Goal: Navigation & Orientation: Find specific page/section

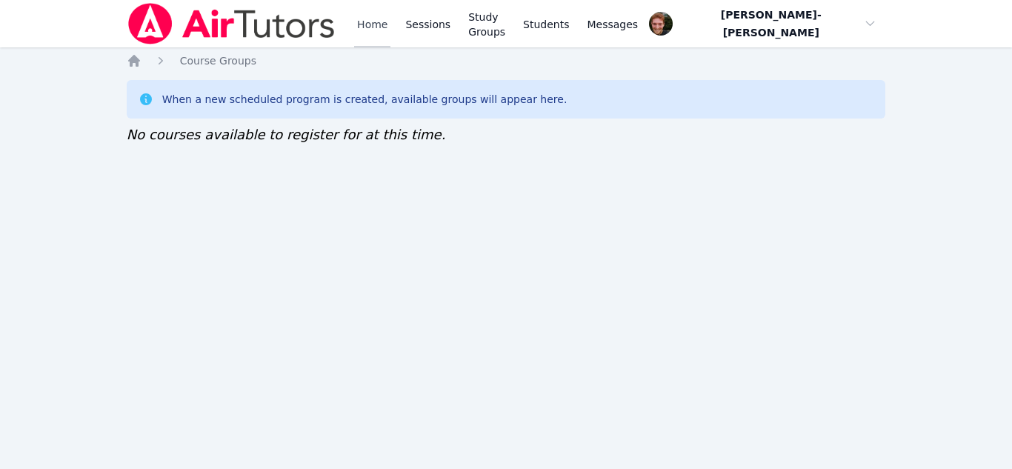
click at [358, 33] on link "Home" at bounding box center [372, 23] width 36 height 47
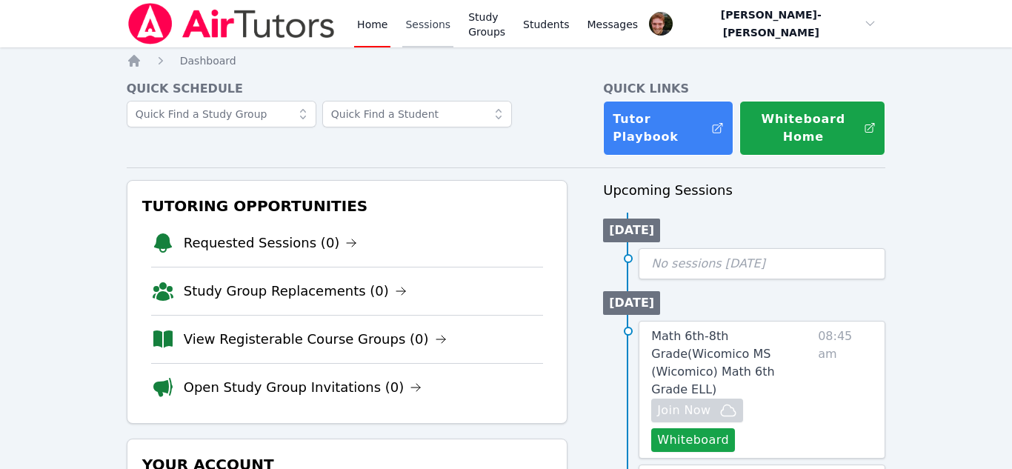
click at [418, 16] on link "Sessions" at bounding box center [427, 23] width 51 height 47
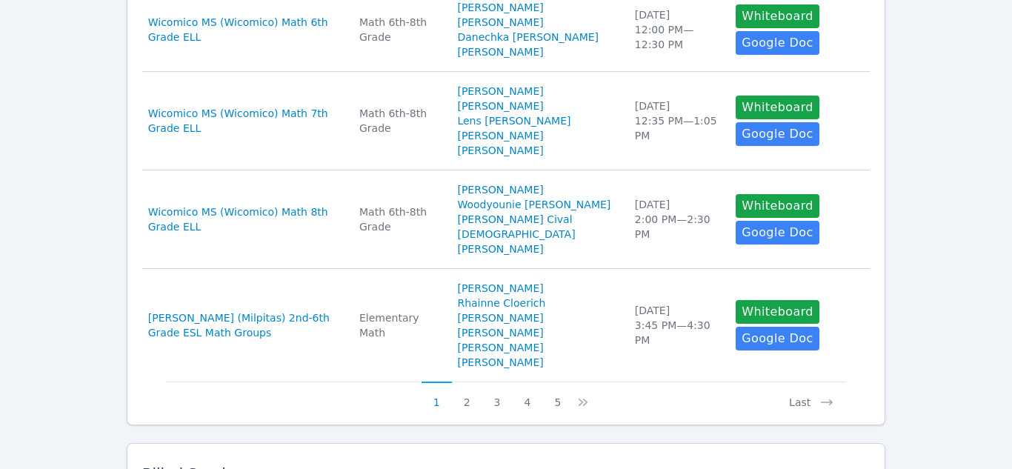
scroll to position [843, 0]
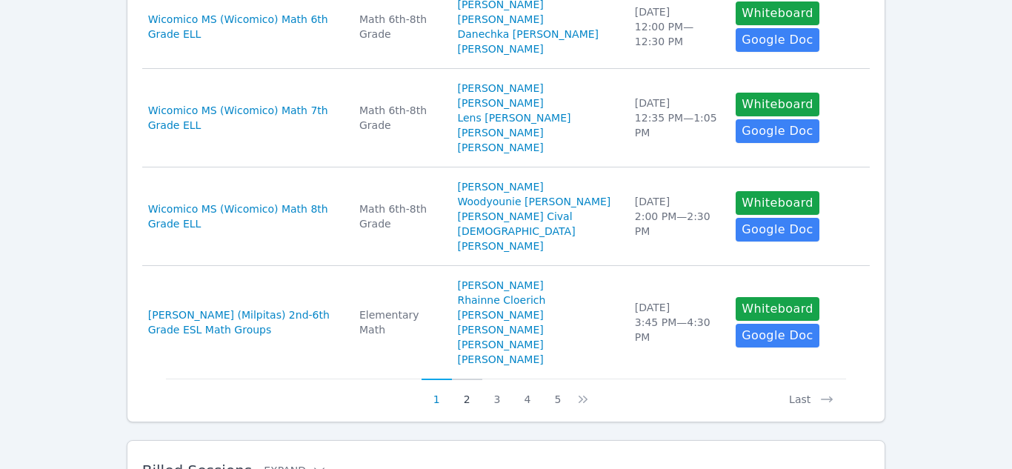
click at [469, 378] on button "2" at bounding box center [467, 392] width 30 height 28
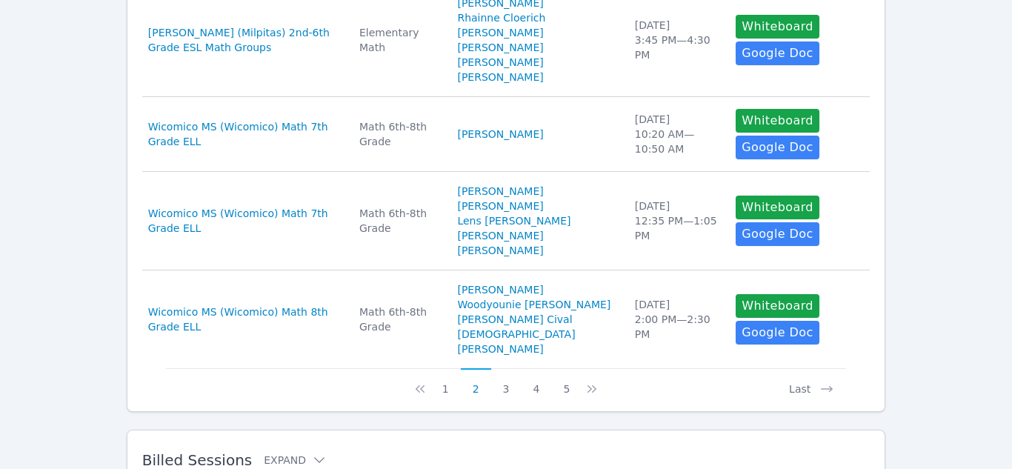
scroll to position [886, 0]
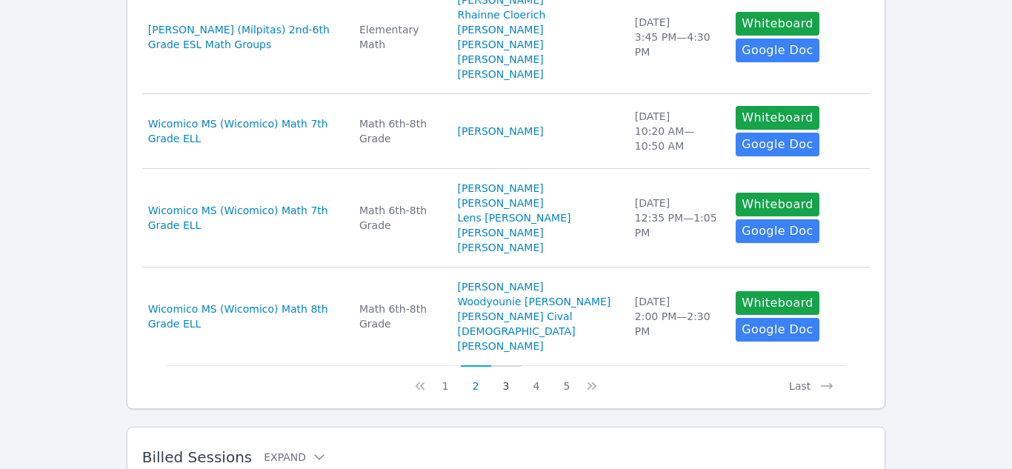
click at [507, 365] on button "3" at bounding box center [506, 379] width 30 height 28
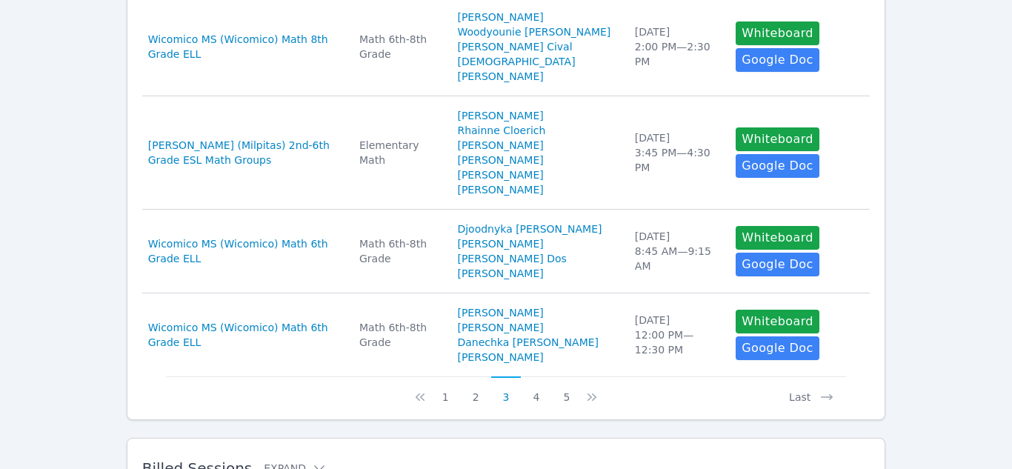
scroll to position [864, 0]
click at [532, 375] on button "4" at bounding box center [536, 389] width 30 height 28
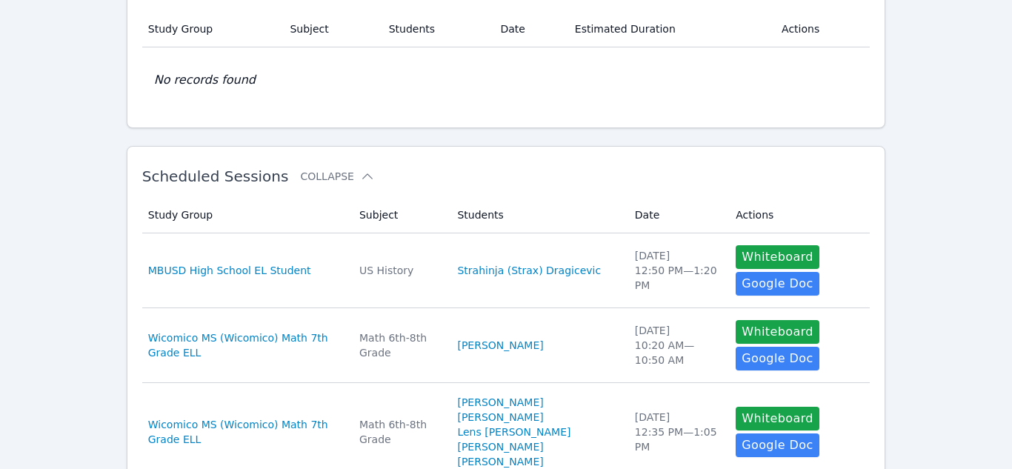
scroll to position [0, 0]
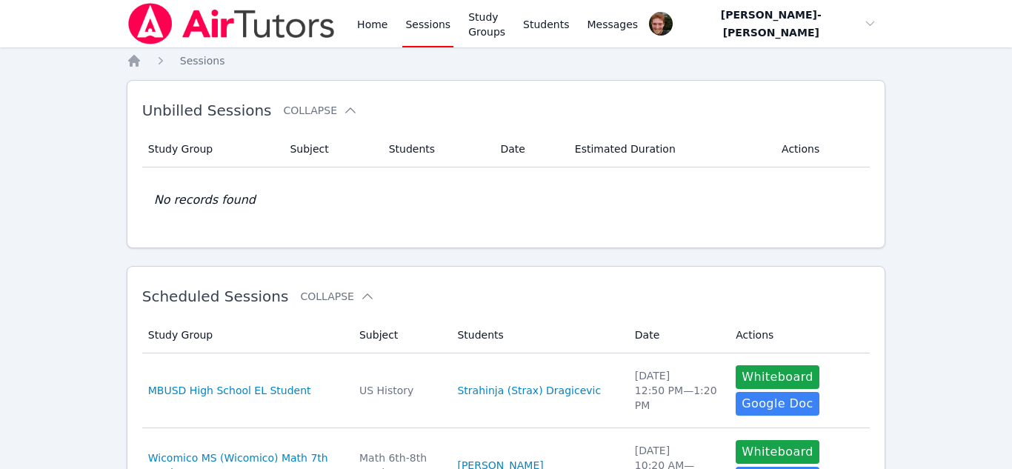
click at [417, 19] on link "Sessions" at bounding box center [427, 23] width 51 height 47
click at [372, 30] on link "Home" at bounding box center [372, 23] width 36 height 47
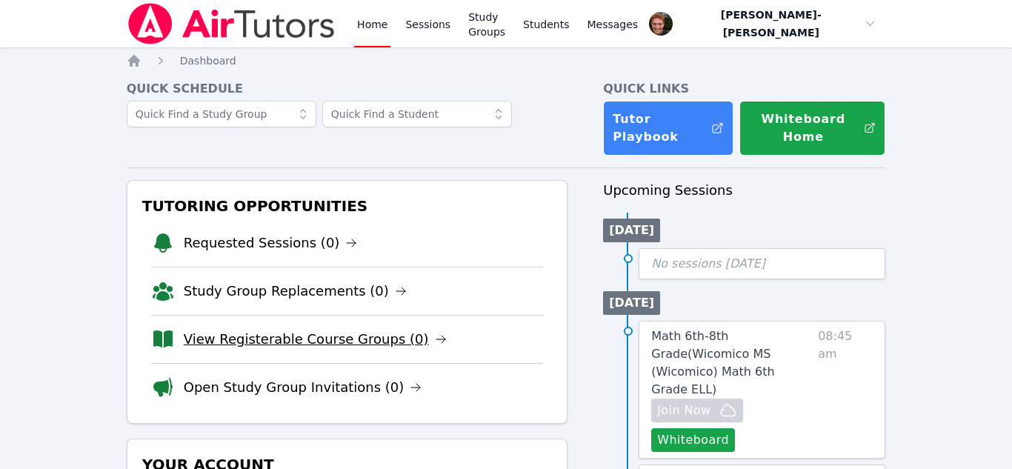
click at [293, 329] on link "View Registerable Course Groups (0)" at bounding box center [315, 339] width 263 height 21
